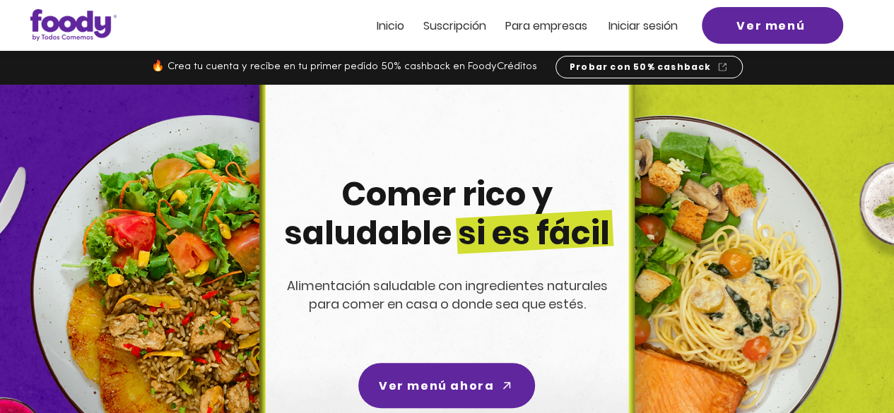
click at [667, 23] on span "Iniciar sesión" at bounding box center [643, 26] width 69 height 16
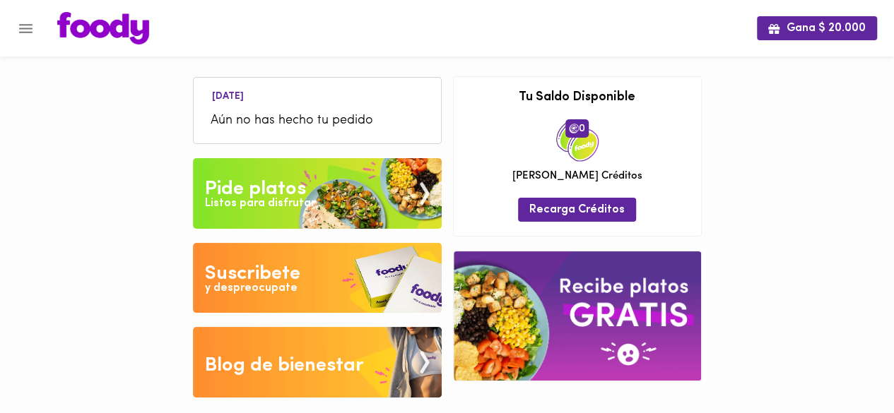
click at [310, 196] on div "Listos para disfrutar" at bounding box center [260, 204] width 110 height 16
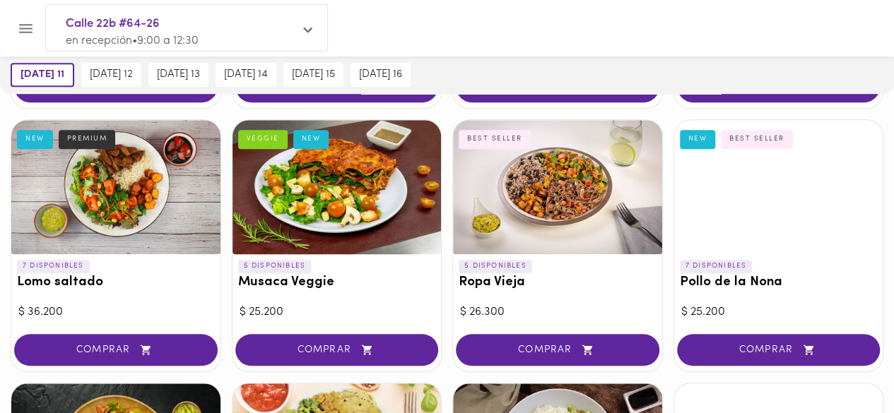
scroll to position [353, 0]
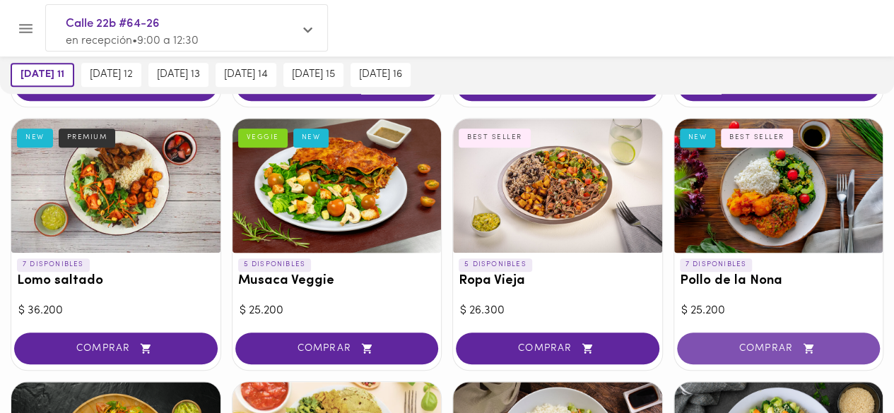
click at [783, 351] on span "COMPRAR" at bounding box center [779, 349] width 168 height 12
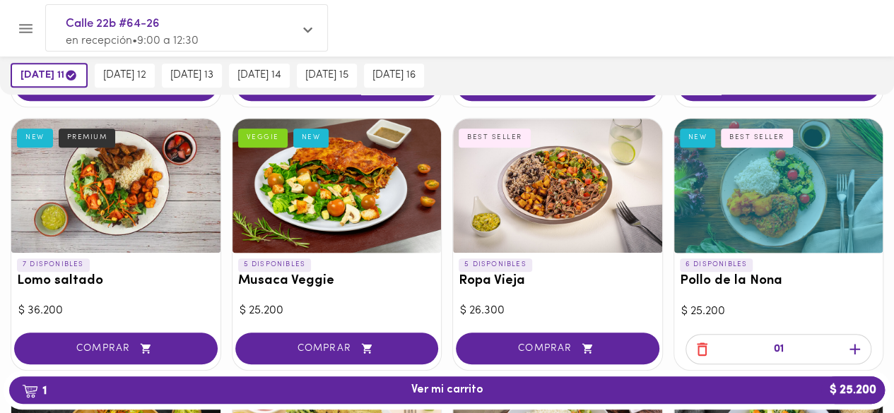
scroll to position [425, 0]
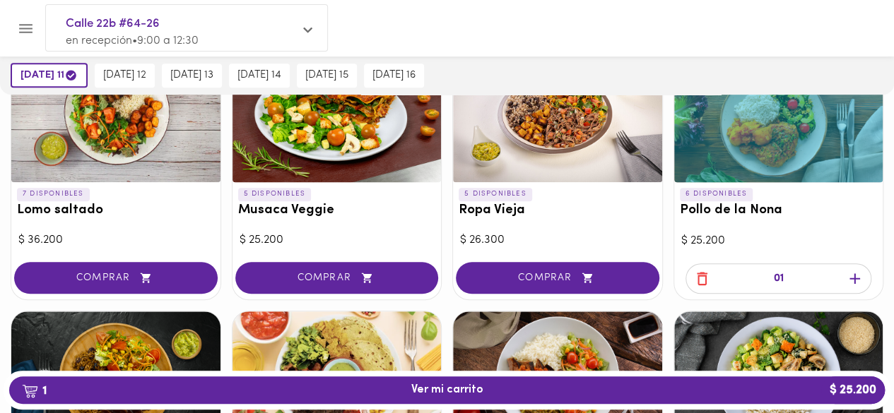
click at [854, 278] on icon "button" at bounding box center [855, 279] width 11 height 11
click at [854, 274] on icon "button" at bounding box center [855, 279] width 11 height 11
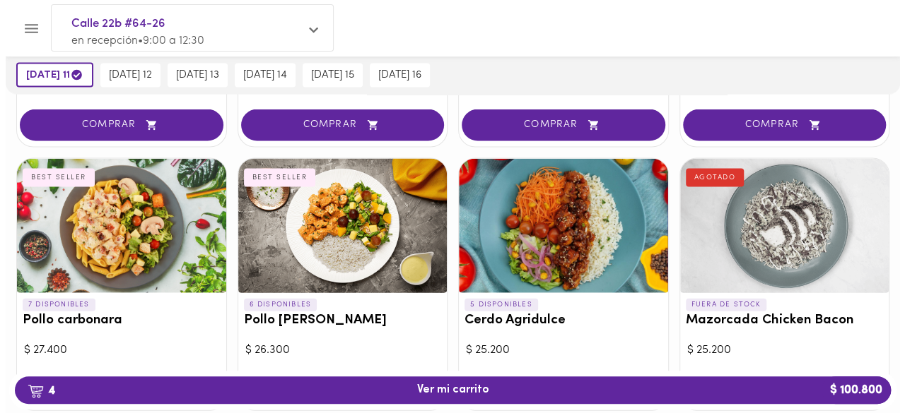
scroll to position [1414, 0]
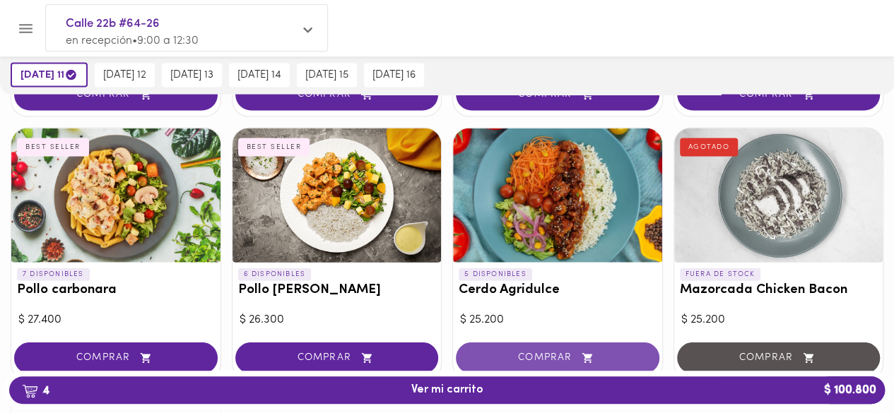
click at [553, 353] on span "COMPRAR" at bounding box center [558, 359] width 168 height 12
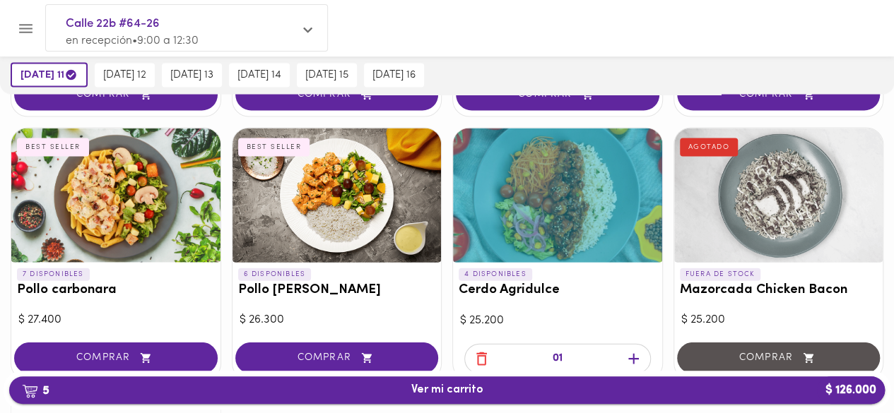
click at [523, 388] on span "5 Ver mi carrito $ 126.000" at bounding box center [446, 390] width 853 height 13
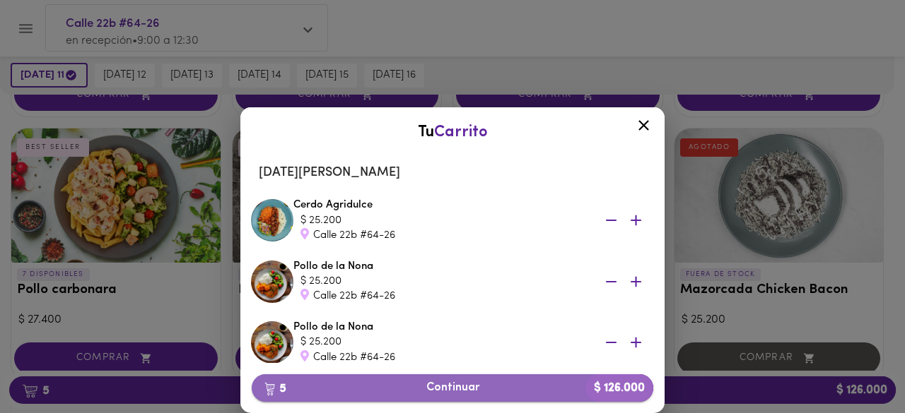
click at [493, 389] on span "5 Continuar $ 126.000" at bounding box center [452, 388] width 379 height 13
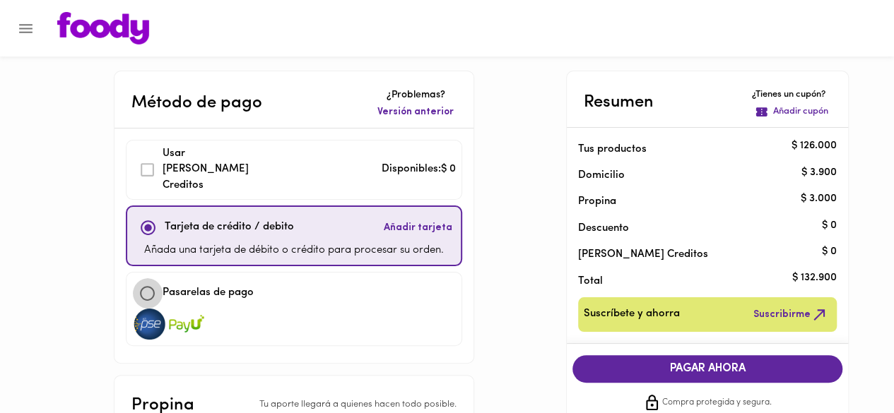
click at [137, 278] on input "checkbox" at bounding box center [147, 293] width 30 height 30
checkbox input "true"
checkbox input "false"
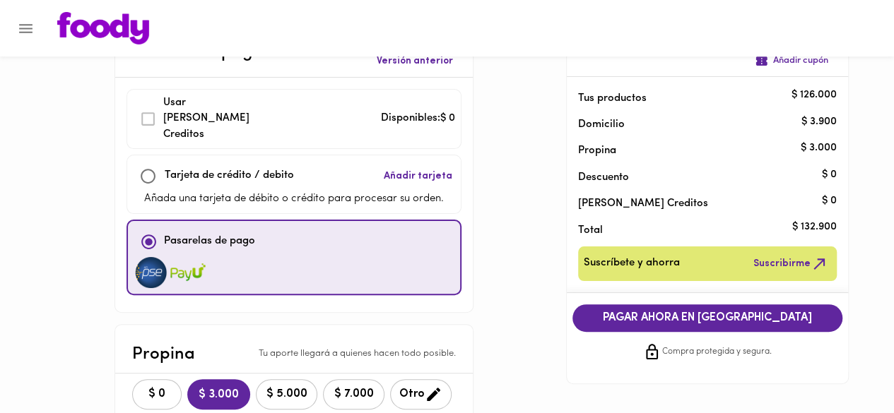
scroll to position [71, 0]
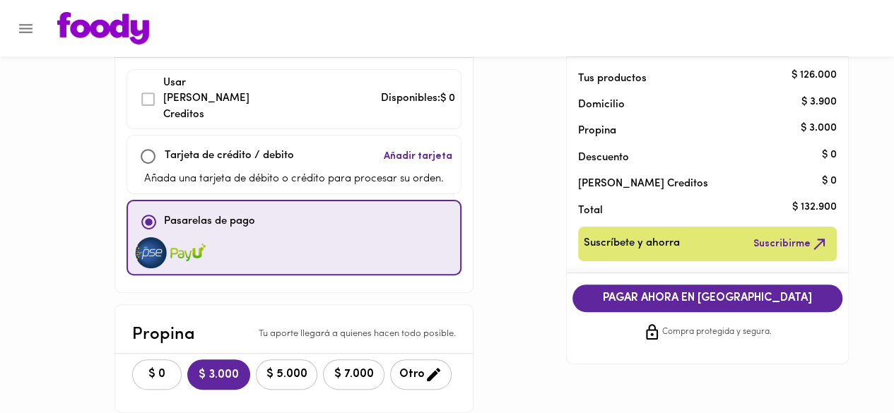
click at [150, 368] on span "$ 0" at bounding box center [156, 374] width 31 height 13
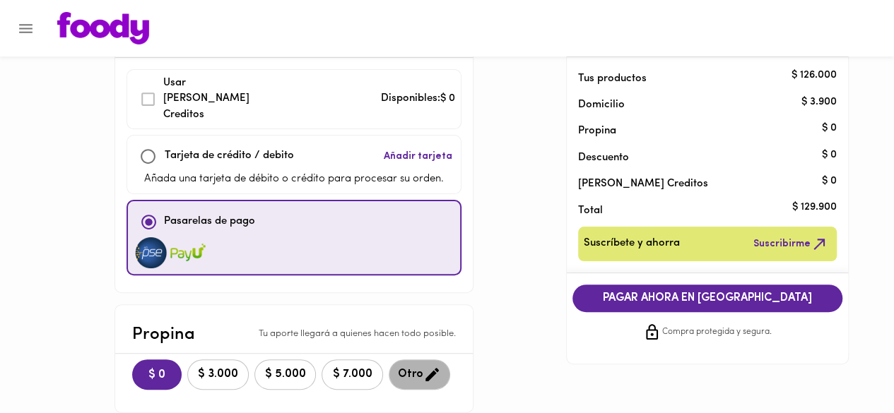
click at [424, 366] on icon "button" at bounding box center [432, 375] width 18 height 18
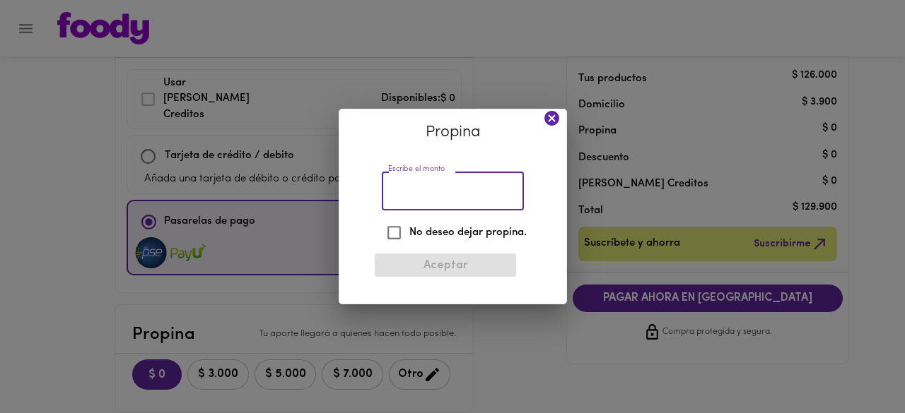
click at [440, 197] on input "Escribe el monto" at bounding box center [453, 191] width 142 height 39
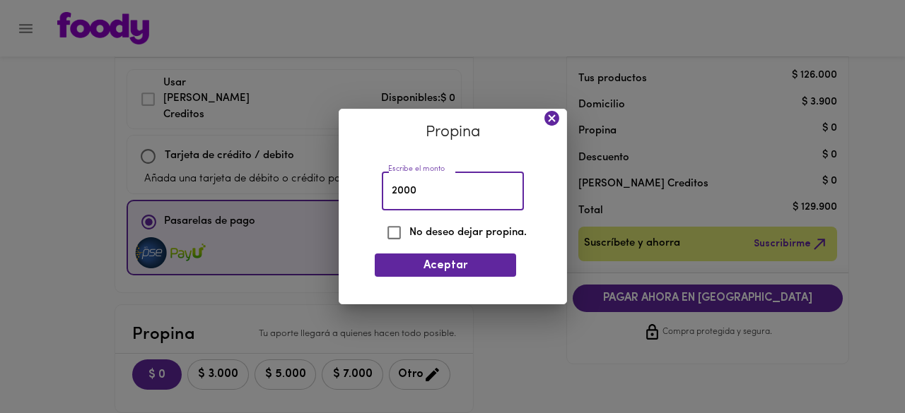
type input "2000"
click at [457, 251] on div "Aceptar" at bounding box center [452, 269] width 139 height 42
click at [457, 263] on span "Aceptar" at bounding box center [445, 265] width 119 height 13
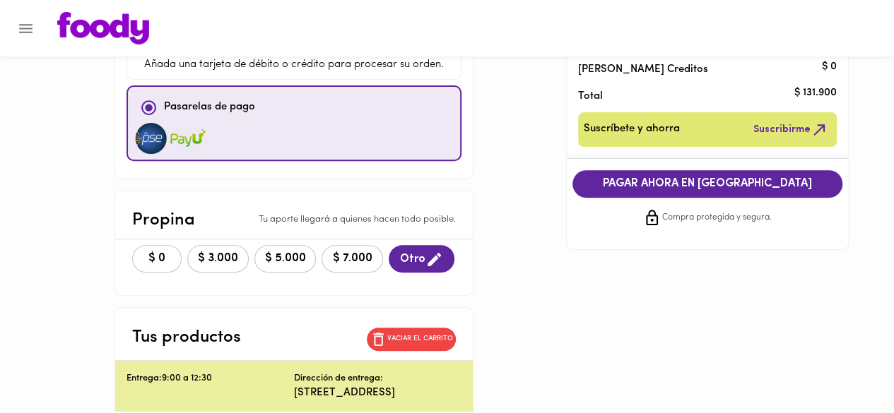
scroll to position [141, 0]
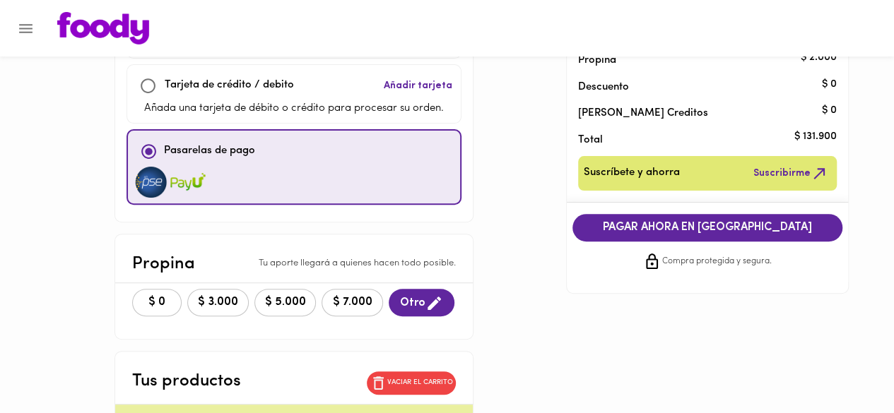
click at [653, 229] on span "PAGAR AHORA EN PASARELA" at bounding box center [708, 227] width 242 height 13
